Goal: Transaction & Acquisition: Purchase product/service

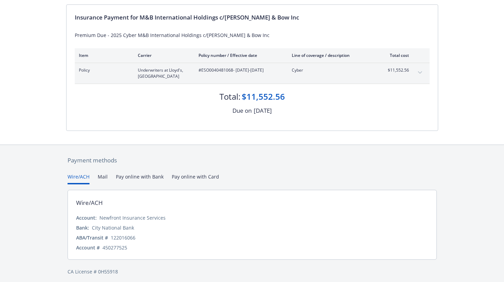
scroll to position [71, 0]
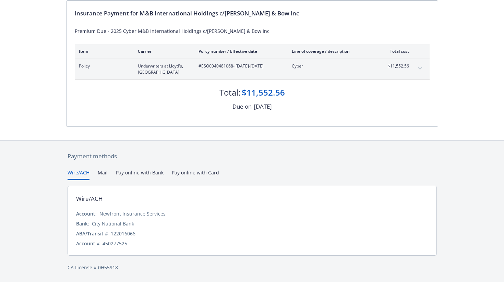
click at [418, 68] on icon "expand content" at bounding box center [420, 68] width 4 height 3
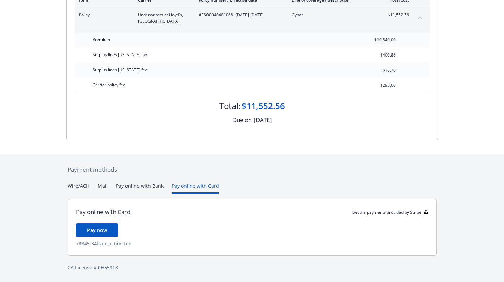
scroll to position [122, 0]
click at [178, 175] on div "Payment methods Wire/ACH Mail Pay online with Bank Pay online with Card Pay onl…" at bounding box center [252, 218] width 372 height 128
click at [142, 181] on div "Payment methods Wire/ACH Mail Pay online with Bank Pay online with Card Pay onl…" at bounding box center [252, 218] width 372 height 128
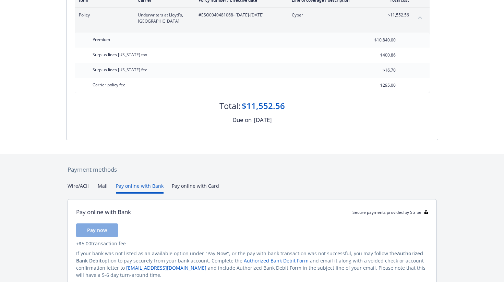
click at [142, 186] on button "Pay online with Bank" at bounding box center [140, 188] width 48 height 11
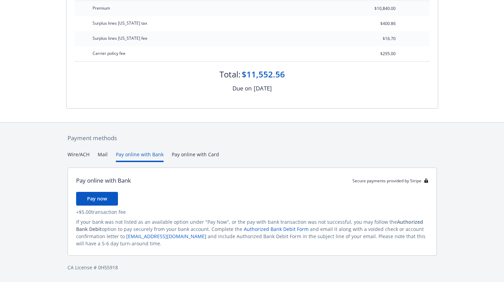
scroll to position [136, 0]
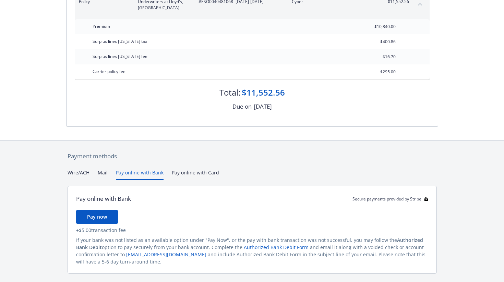
click at [86, 156] on div "Payment methods Wire/ACH Mail Pay online with Bank Pay online with Card Pay onl…" at bounding box center [252, 221] width 372 height 160
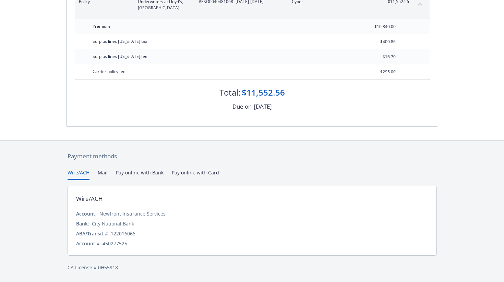
click at [147, 174] on button "Pay online with Bank" at bounding box center [140, 174] width 48 height 11
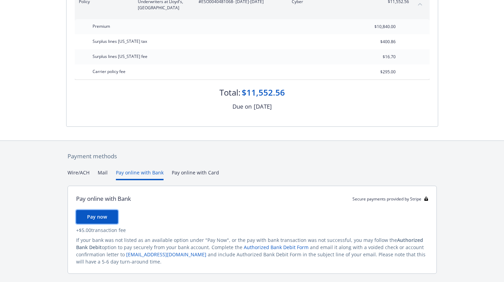
click at [109, 218] on button "Pay now" at bounding box center [97, 217] width 42 height 14
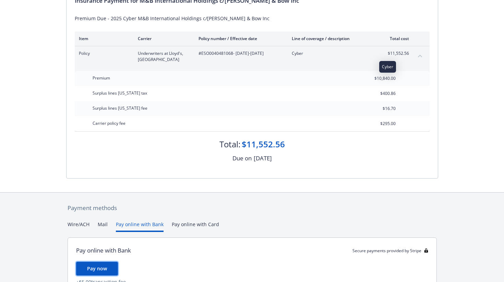
scroll to position [85, 0]
